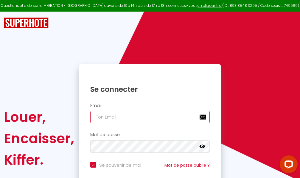
click at [144, 116] on input "email" at bounding box center [149, 117] width 119 height 13
type input "m"
checkbox input "true"
type input "ma"
checkbox input "true"
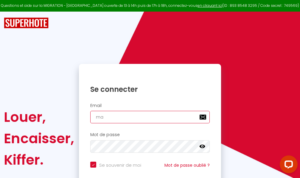
type input "mar"
checkbox input "true"
type input "marc"
checkbox input "true"
type input "marcd"
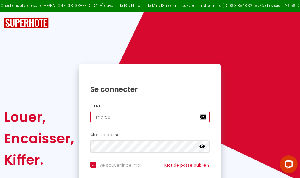
checkbox input "true"
type input "marcdp"
checkbox input "true"
type input "marcdpo"
checkbox input "true"
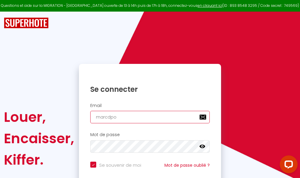
type input "marcdpoz"
checkbox input "true"
type input "marcdpoz."
checkbox input "true"
type input "marcdpoz.l"
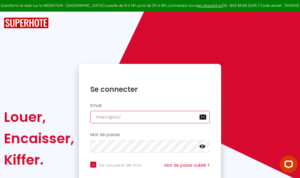
checkbox input "true"
type input "marcdpoz.lo"
checkbox input "true"
type input "marcdpoz.loc"
checkbox input "true"
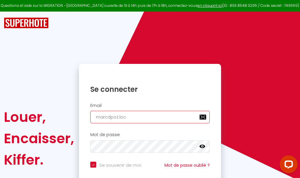
type input "marcdpoz.loca"
checkbox input "true"
type input "marcdpoz.locat"
checkbox input "true"
type input "marcdpoz.locati"
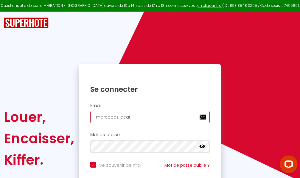
checkbox input "true"
type input "marcdpoz.locatio"
checkbox input "true"
type input "marcdpoz.location"
checkbox input "true"
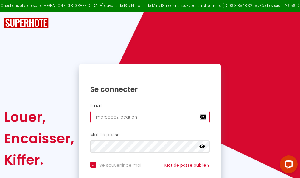
type input "marcdpoz.location@"
checkbox input "true"
type input "marcdpoz.location@g"
checkbox input "true"
type input "marcdpoz.location@gm"
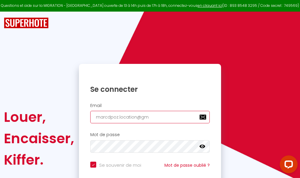
checkbox input "true"
type input "marcdpoz.location@gma"
checkbox input "true"
type input "marcdpoz.location@gmai"
checkbox input "true"
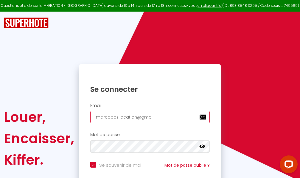
type input "[EMAIL_ADDRESS]"
checkbox input "true"
type input "[EMAIL_ADDRESS]."
checkbox input "true"
type input "marcdpoz.location@gmail.c"
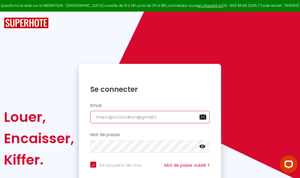
checkbox input "true"
type input "[EMAIL_ADDRESS][DOMAIN_NAME]"
checkbox input "true"
type input "[EMAIL_ADDRESS][DOMAIN_NAME]"
checkbox input "true"
